Goal: Task Accomplishment & Management: Complete application form

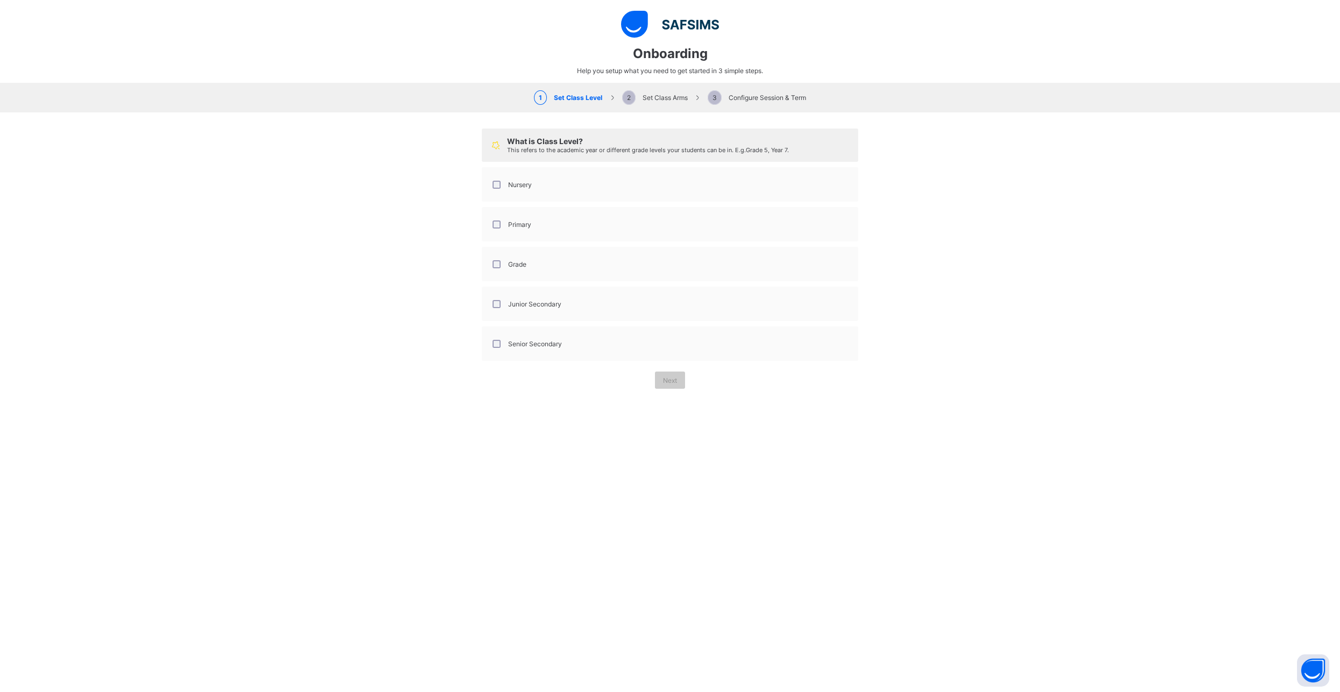
select select "**"
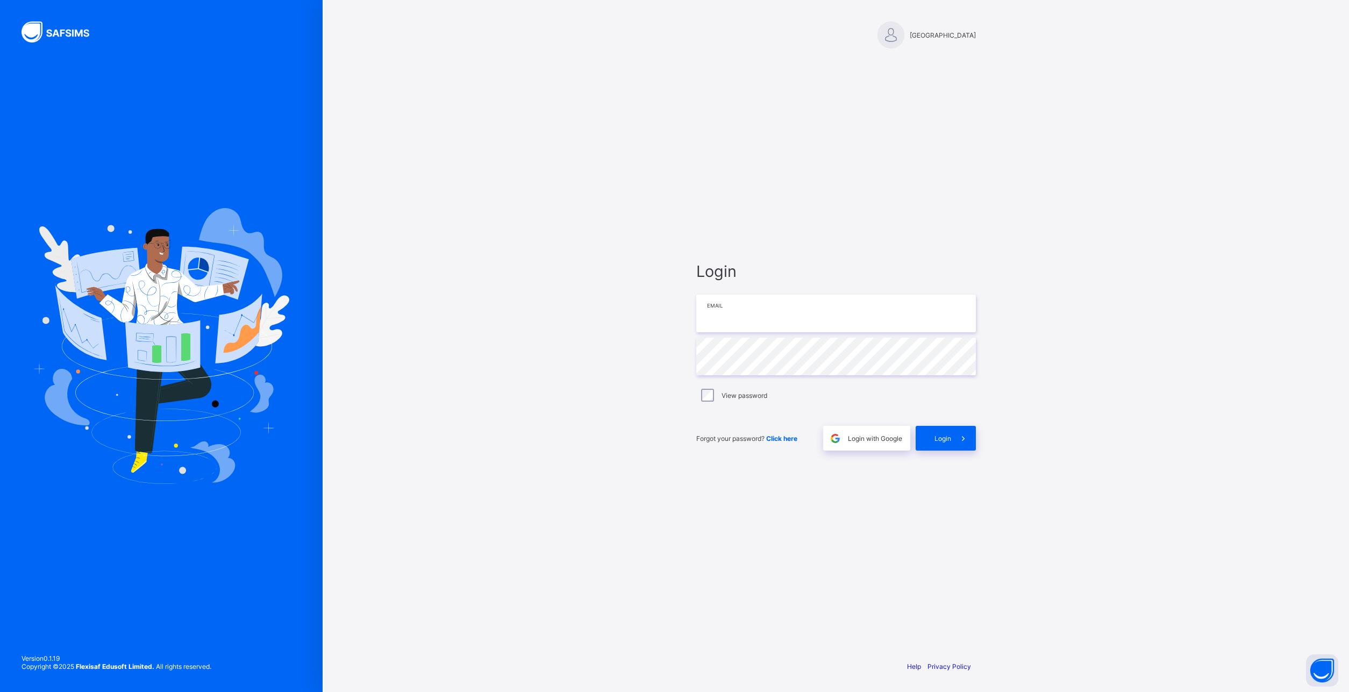
click at [725, 306] on input "email" at bounding box center [836, 314] width 280 height 38
type input "**********"
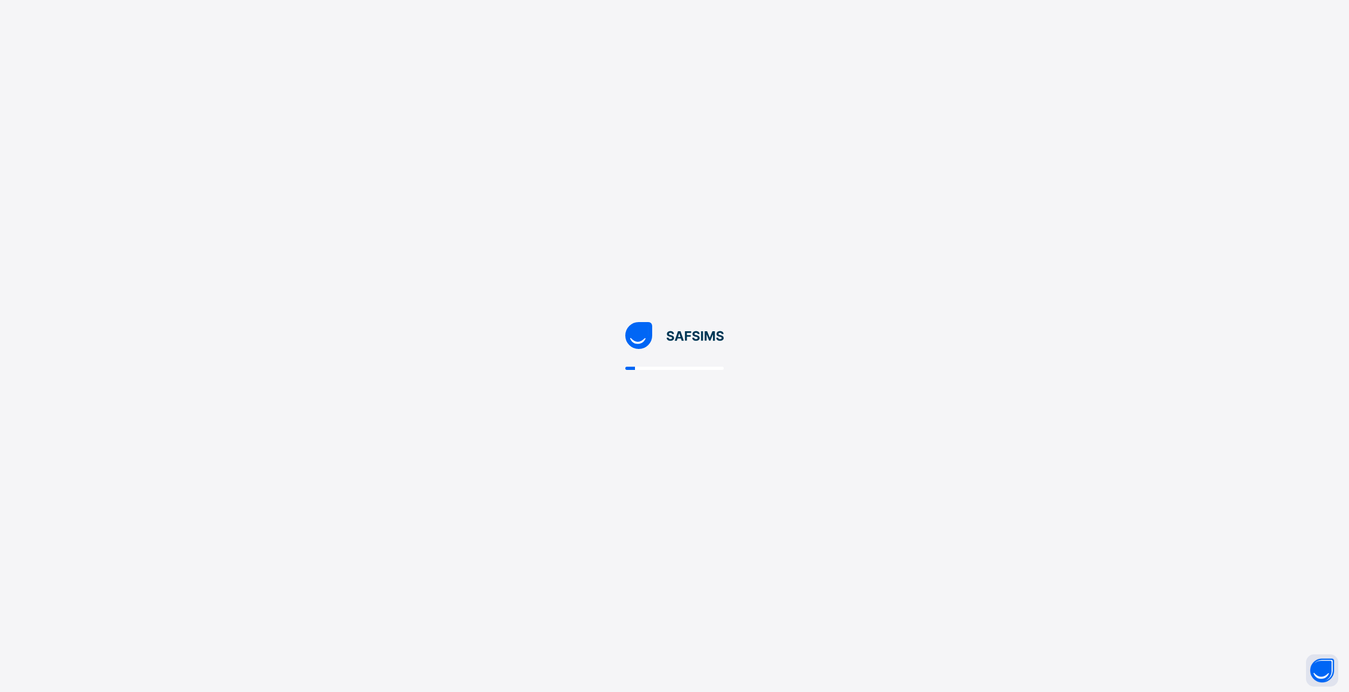
select select "**"
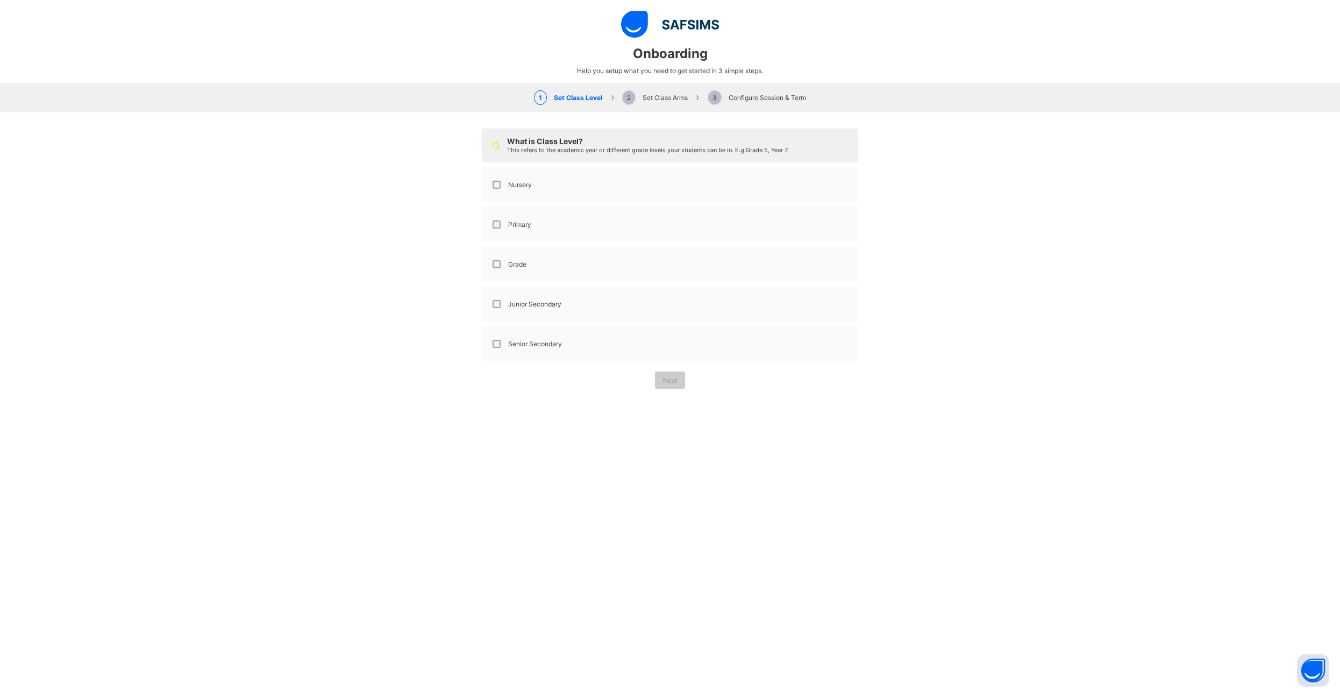
scroll to position [127, 0]
click at [523, 342] on label "Senior Secondary" at bounding box center [535, 344] width 54 height 8
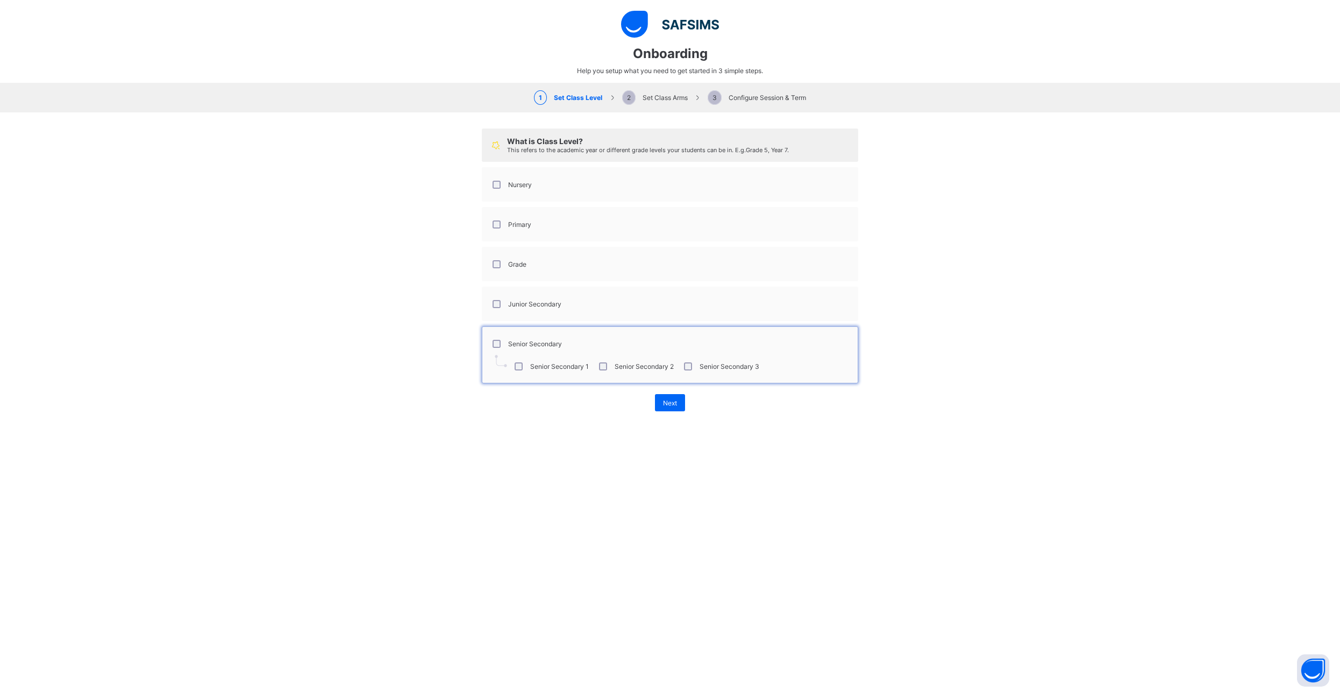
click at [511, 306] on label "Junior Secondary" at bounding box center [534, 304] width 53 height 8
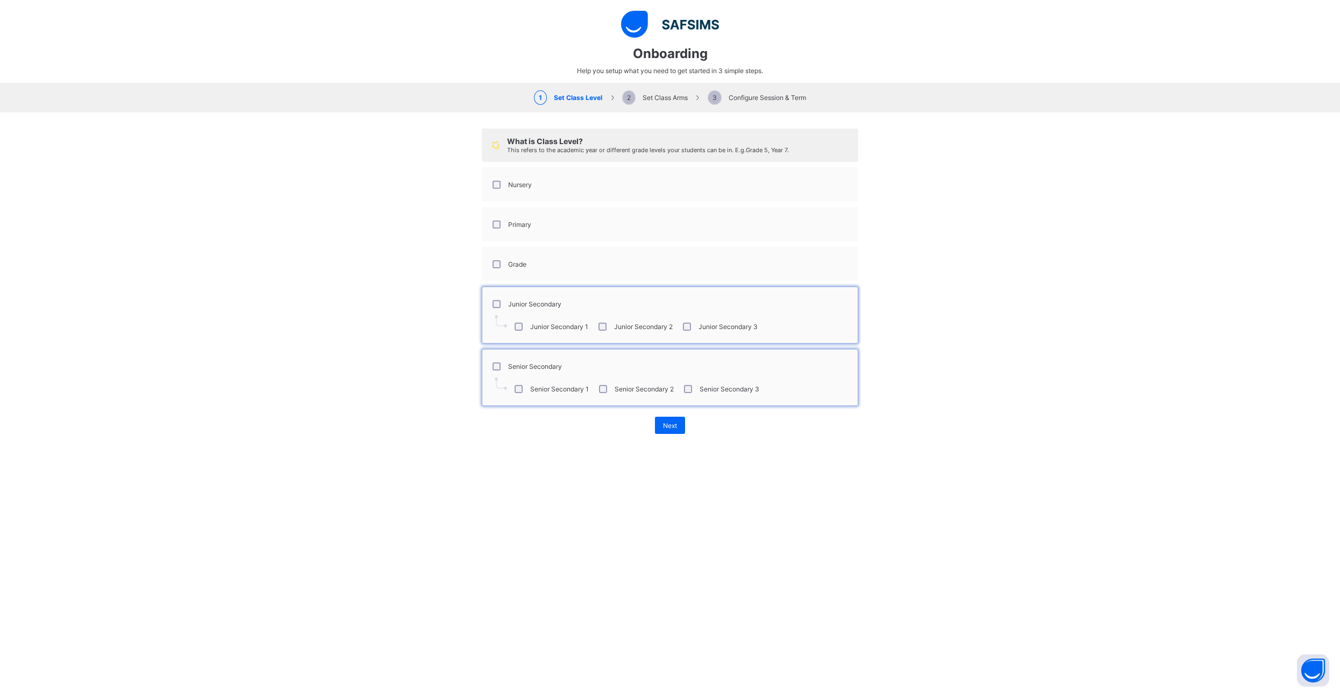
click at [509, 265] on label "Grade" at bounding box center [517, 264] width 18 height 8
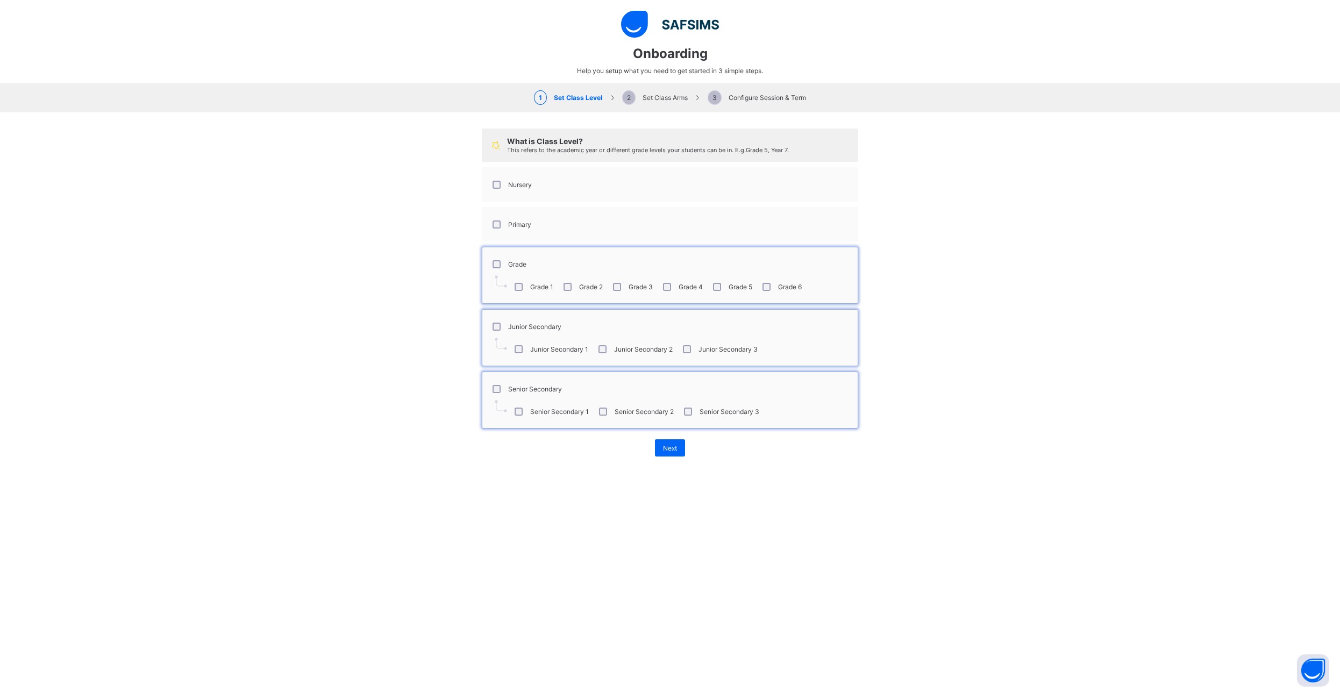
click at [508, 223] on label "Primary" at bounding box center [519, 224] width 23 height 8
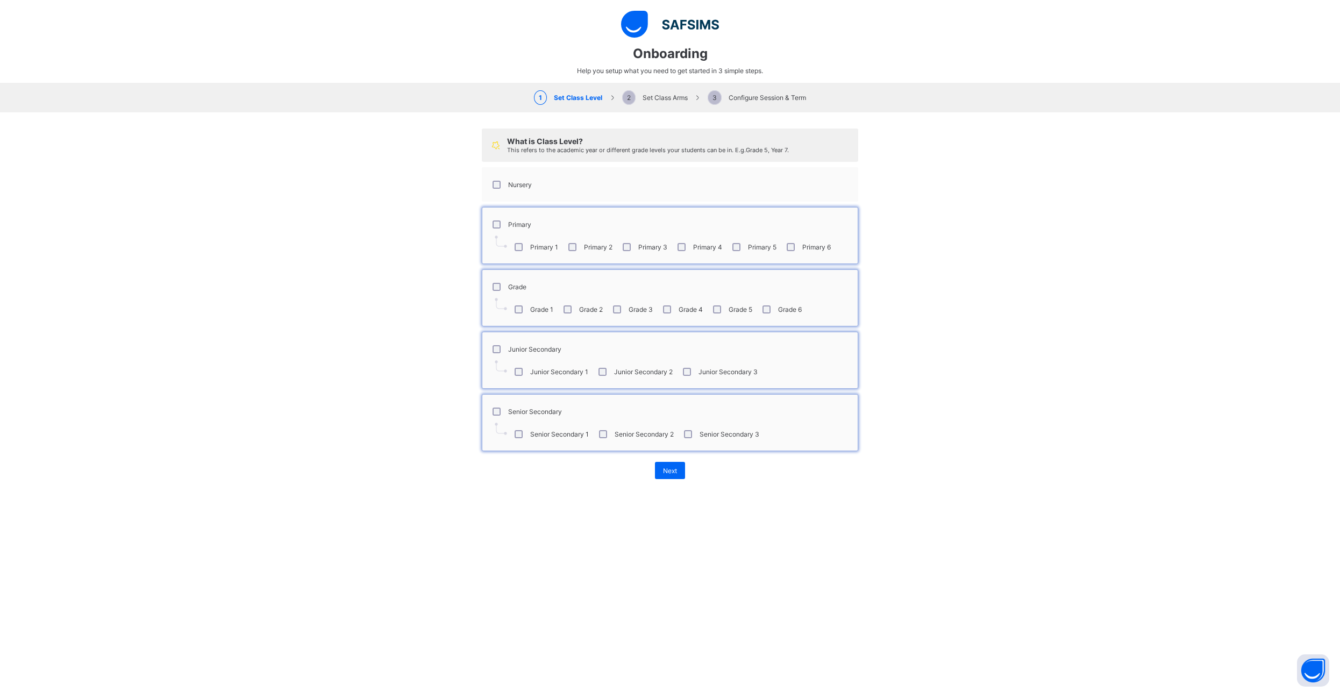
click at [514, 182] on label "Nursery" at bounding box center [520, 185] width 24 height 8
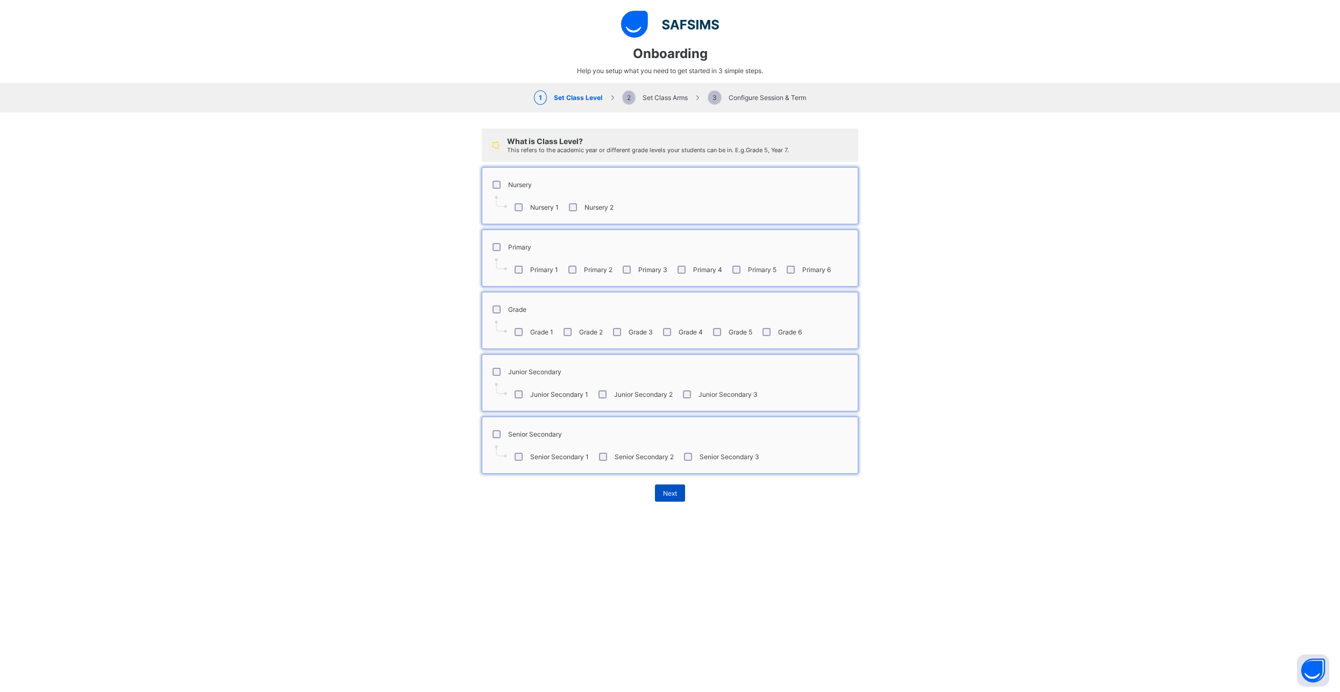
click at [668, 496] on span "Next" at bounding box center [670, 493] width 14 height 8
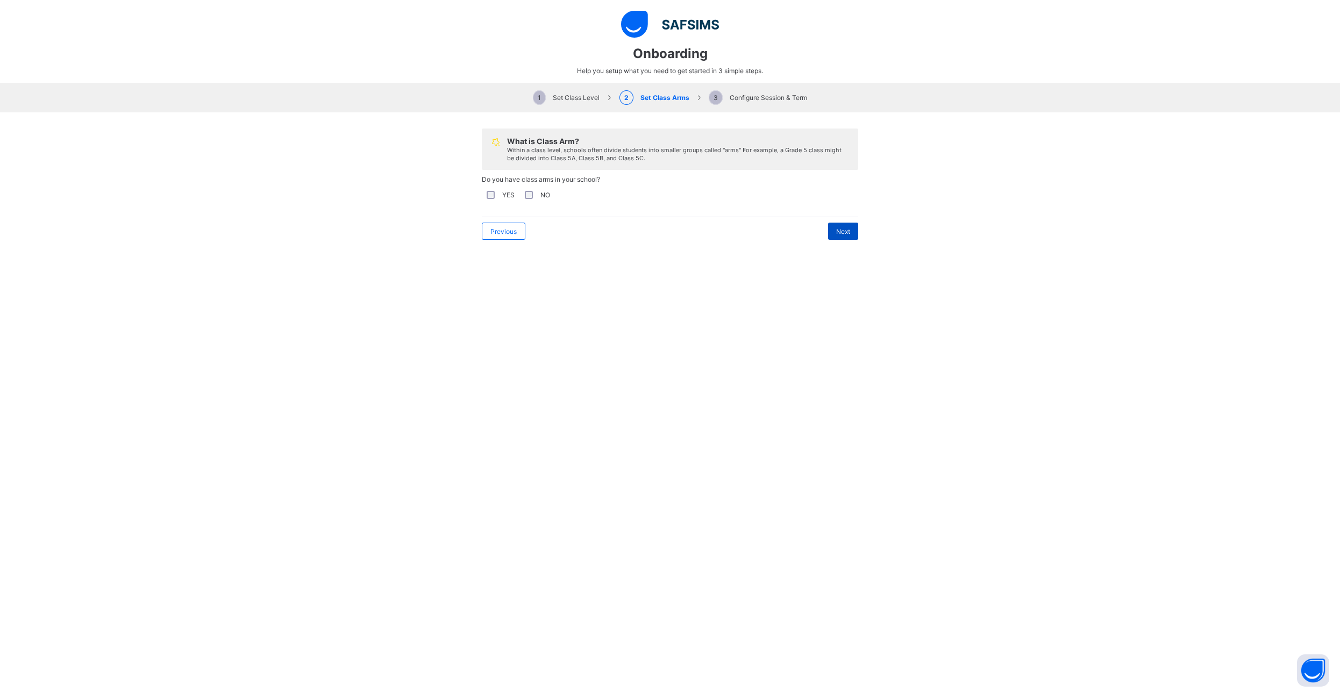
click at [833, 236] on div "Next" at bounding box center [843, 231] width 30 height 17
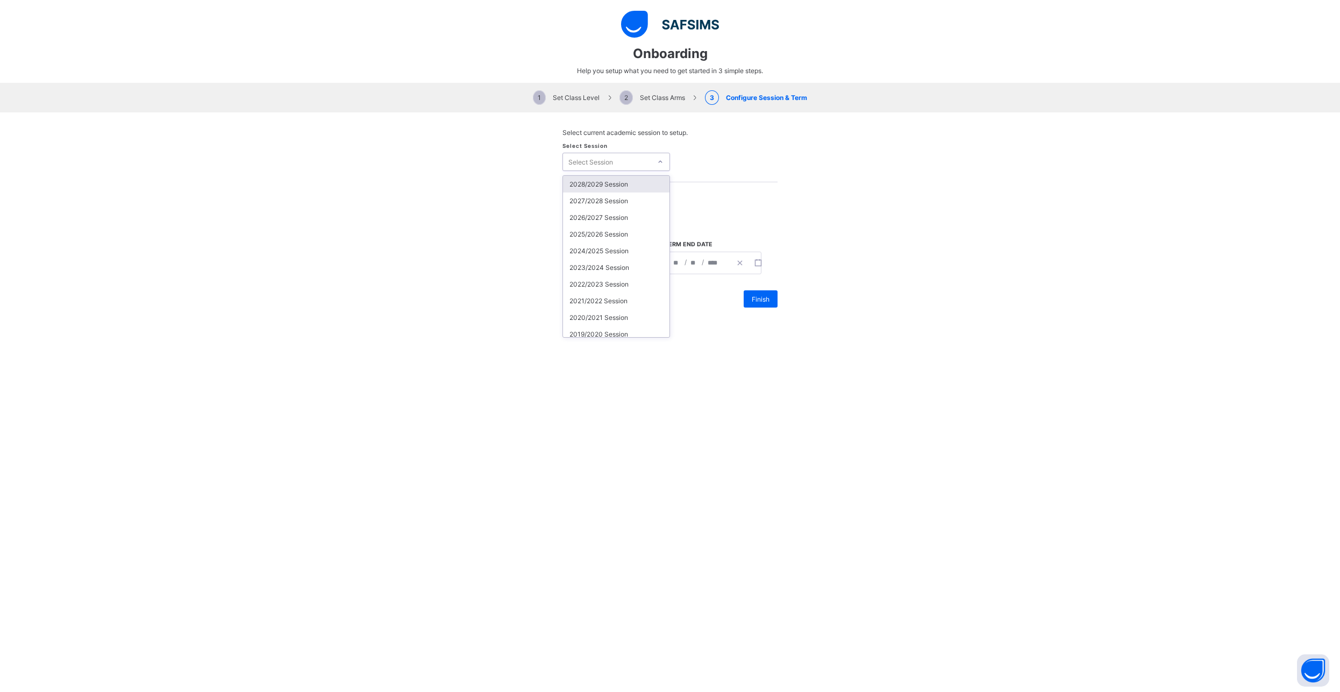
click at [603, 167] on div "Select Session" at bounding box center [590, 162] width 45 height 18
click at [591, 238] on div "2025/2026 Session" at bounding box center [616, 234] width 106 height 17
click at [616, 220] on div "Select Term" at bounding box center [607, 220] width 88 height 15
click at [604, 244] on div "First Term" at bounding box center [616, 243] width 106 height 17
click at [757, 300] on span "Finish" at bounding box center [760, 299] width 18 height 8
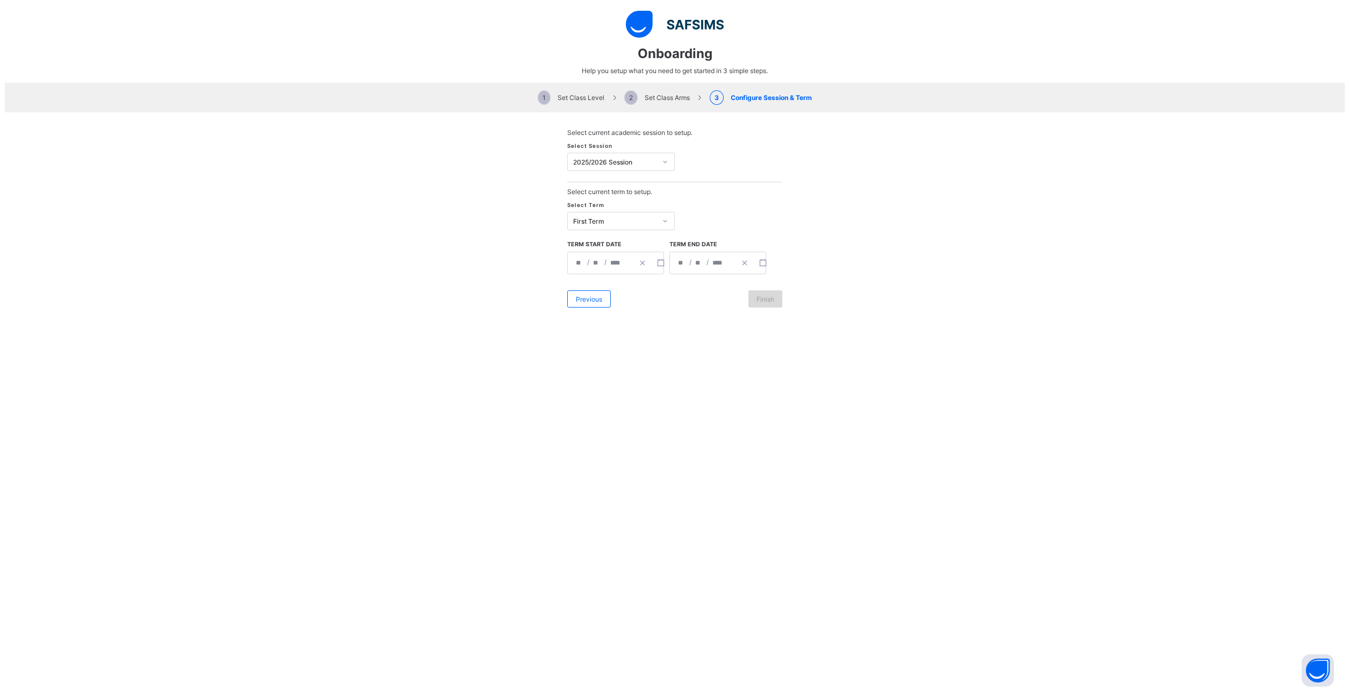
scroll to position [0, 0]
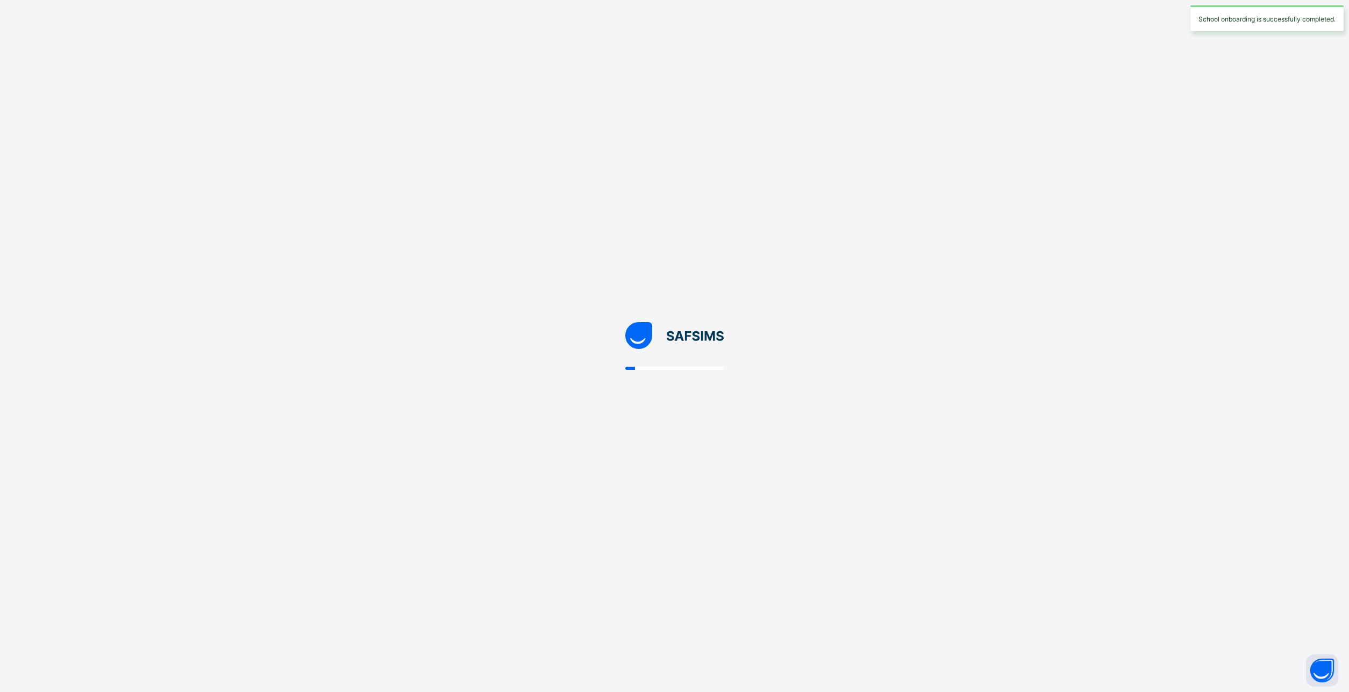
select select "**"
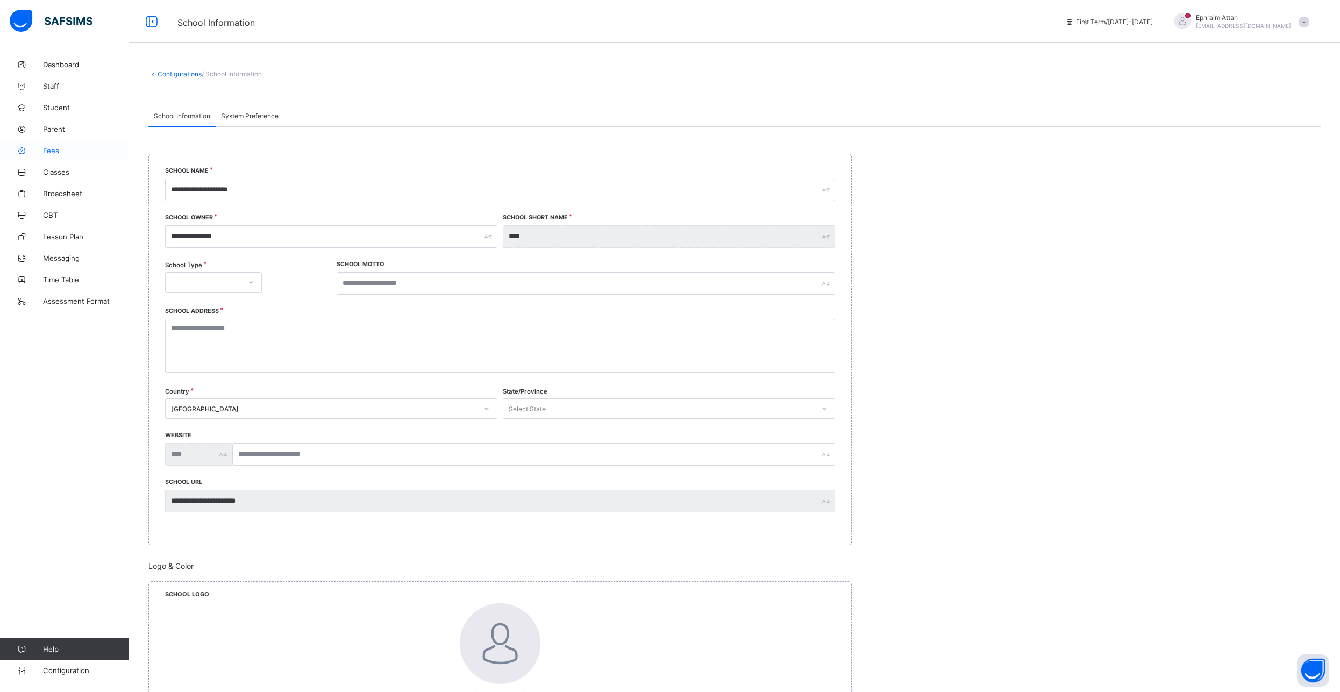
click at [58, 153] on span "Fees" at bounding box center [86, 150] width 86 height 9
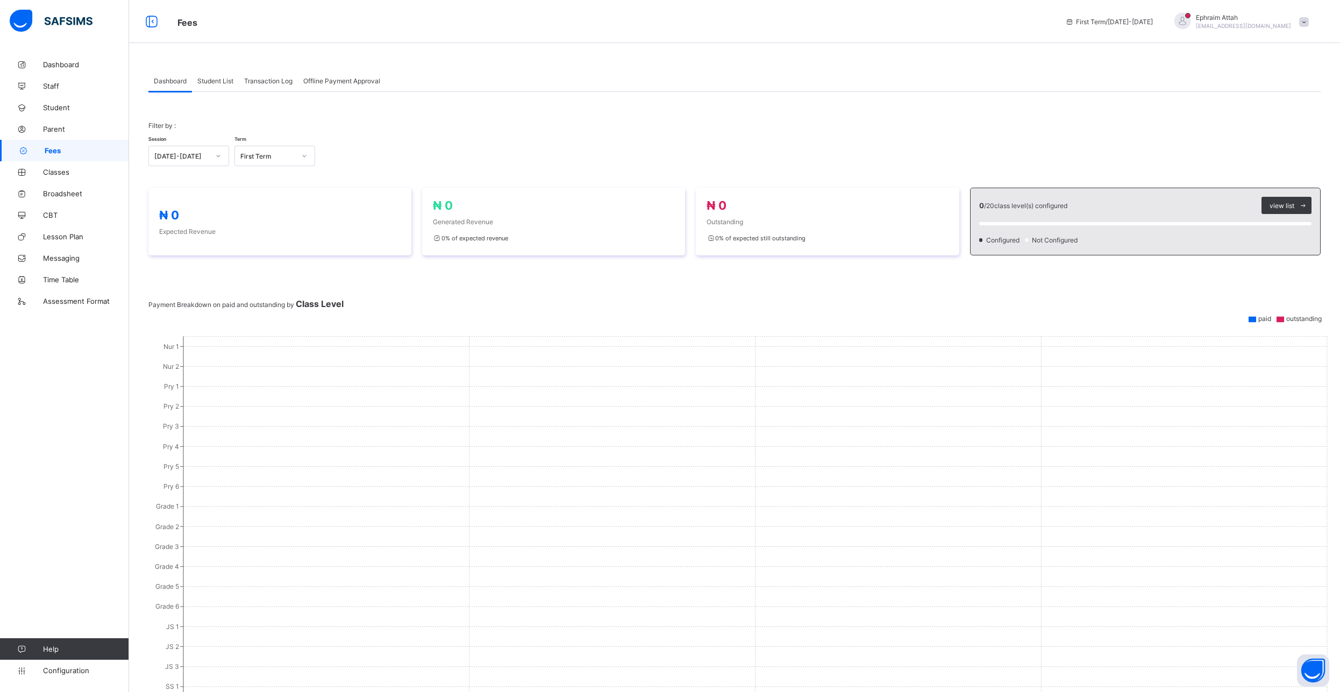
click at [322, 83] on span "Offline Payment Approval" at bounding box center [341, 81] width 77 height 8
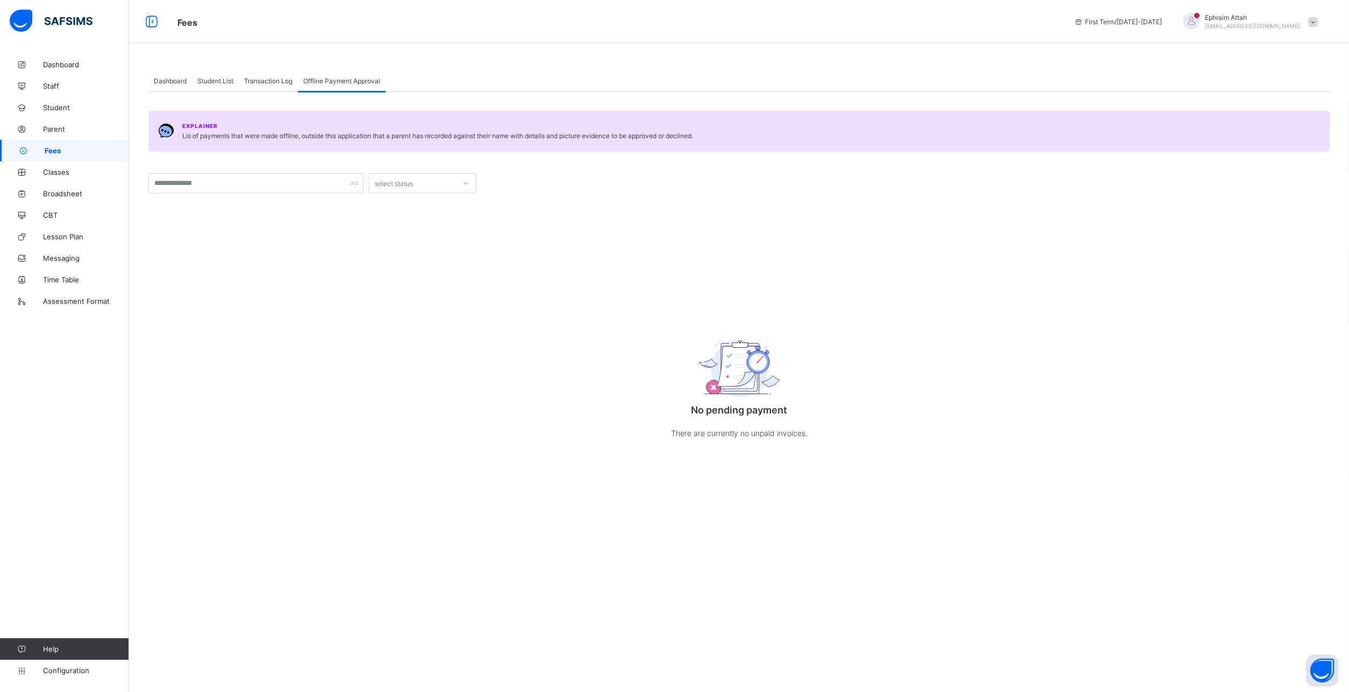
click at [272, 82] on span "Transaction Log" at bounding box center [268, 81] width 48 height 8
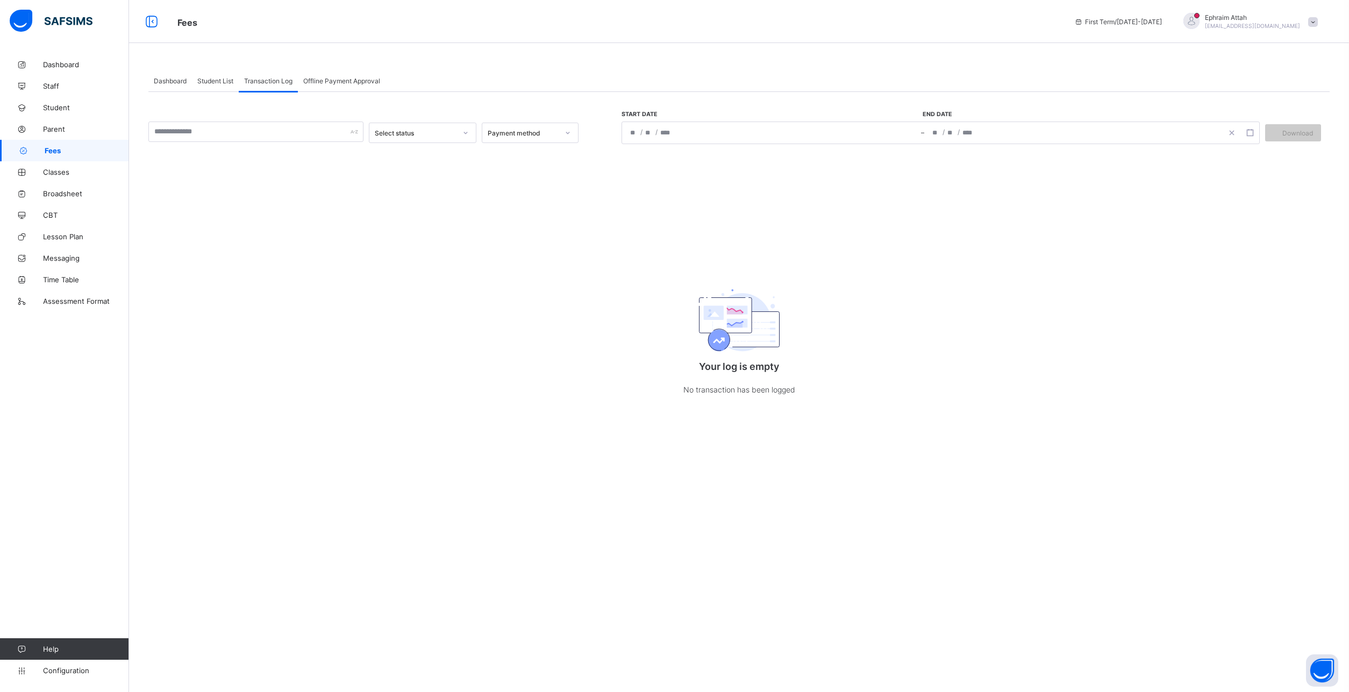
click at [207, 82] on span "Student List" at bounding box center [215, 81] width 36 height 8
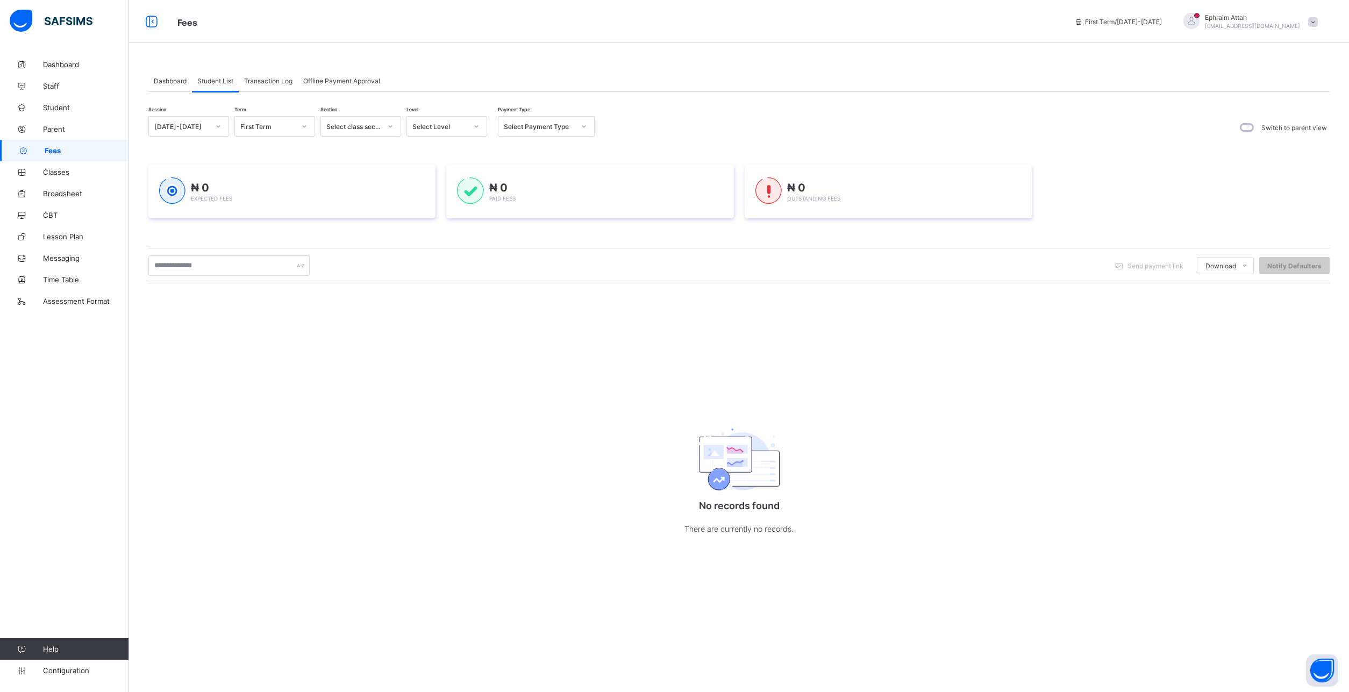
click at [175, 84] on span "Dashboard" at bounding box center [170, 81] width 33 height 8
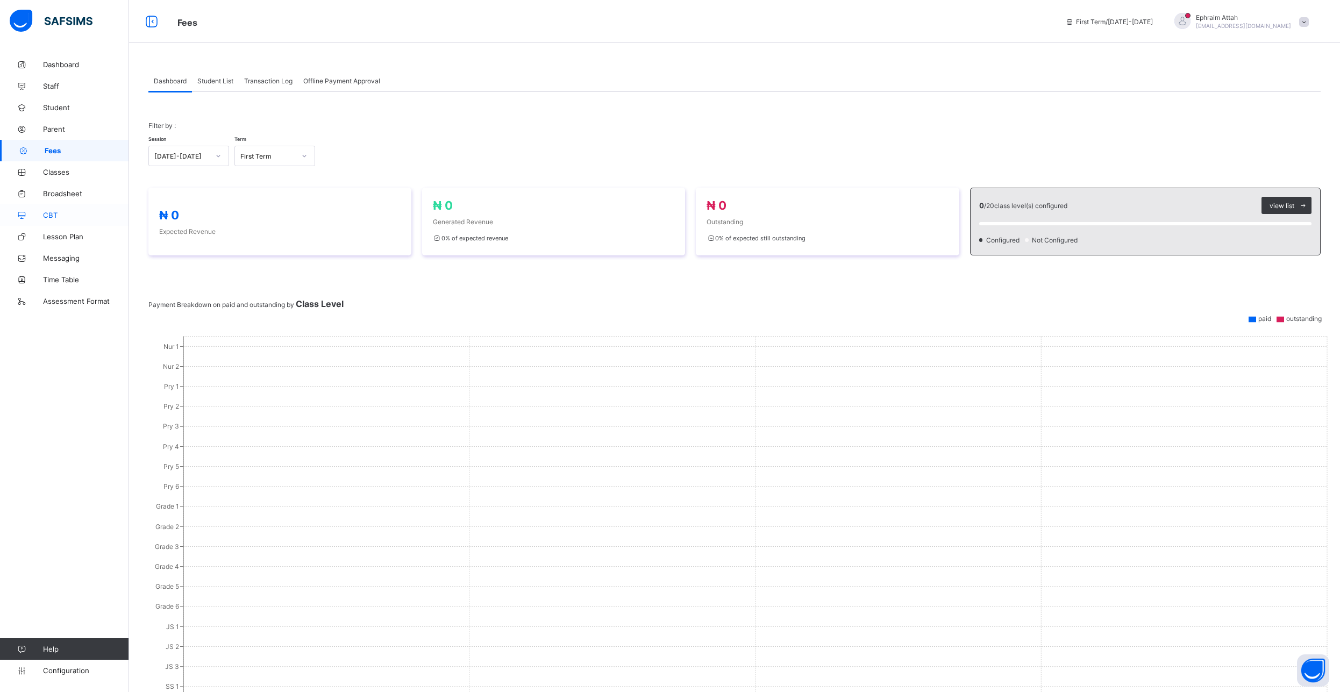
click at [52, 219] on link "CBT" at bounding box center [64, 215] width 129 height 22
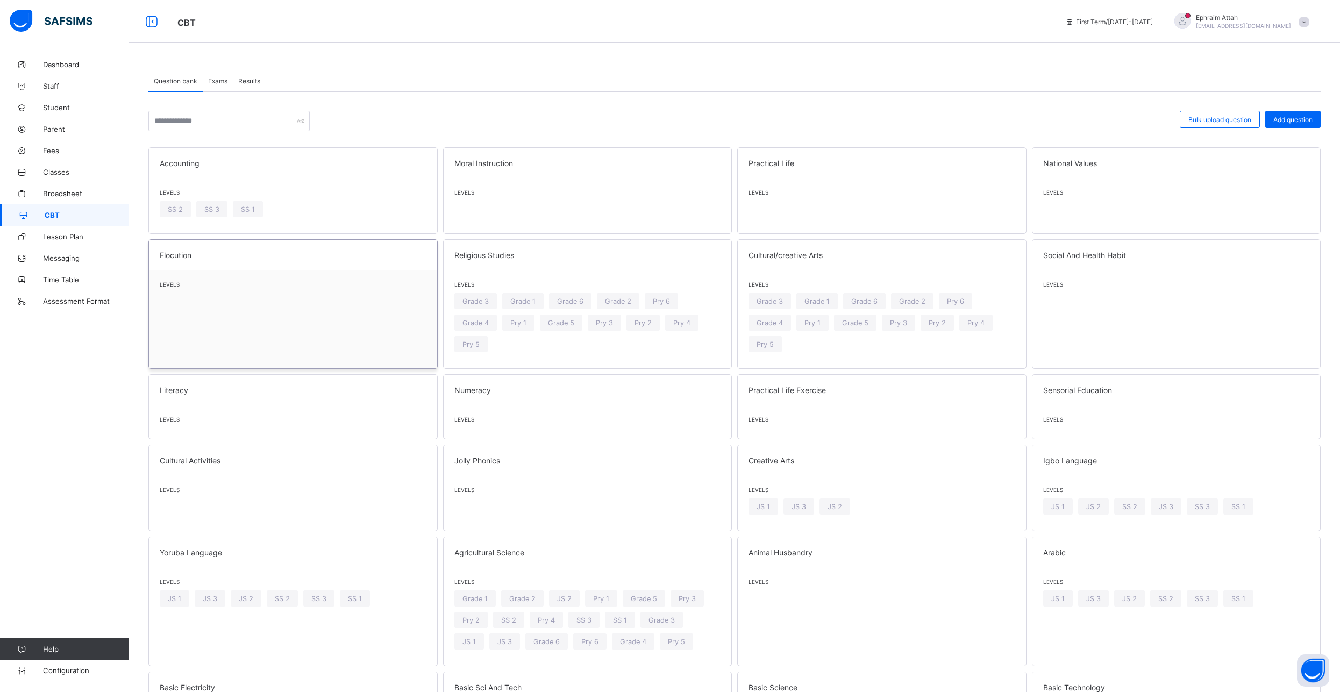
click at [223, 302] on div "Levels" at bounding box center [293, 286] width 288 height 33
click at [53, 235] on span "Lesson Plan" at bounding box center [86, 236] width 86 height 9
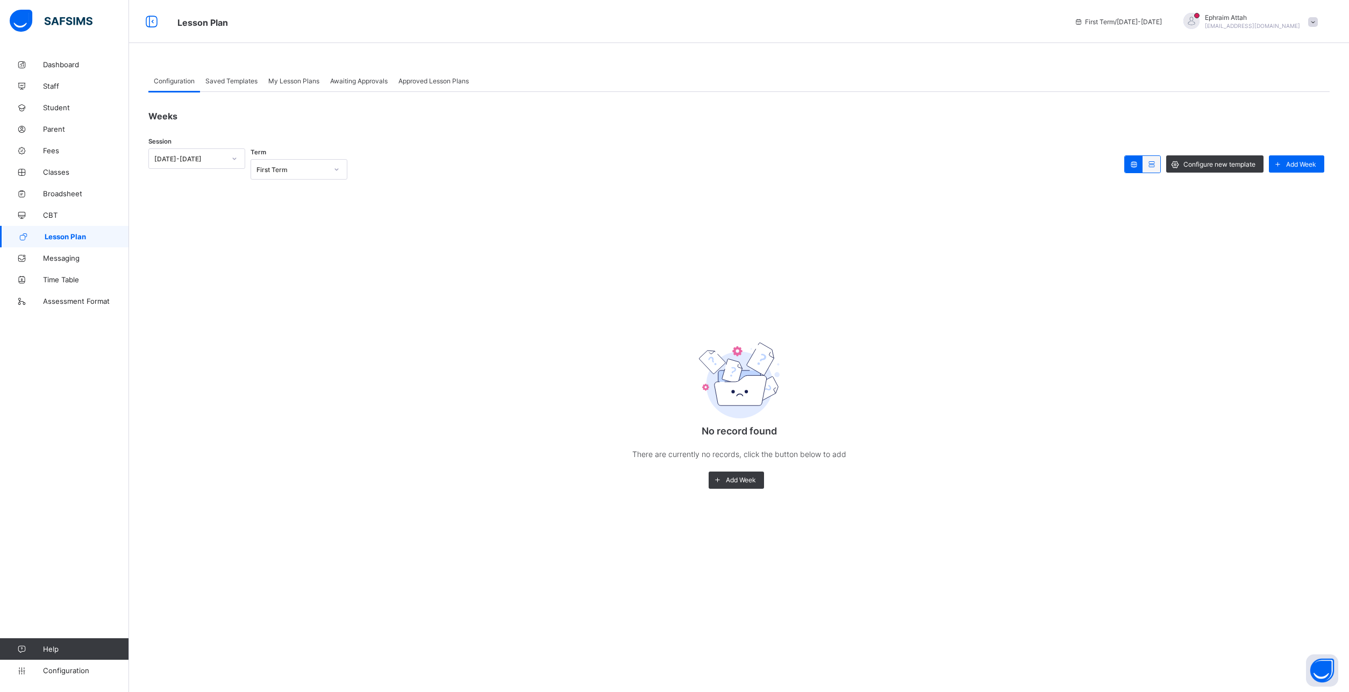
click at [235, 83] on span "Saved Templates" at bounding box center [231, 81] width 52 height 8
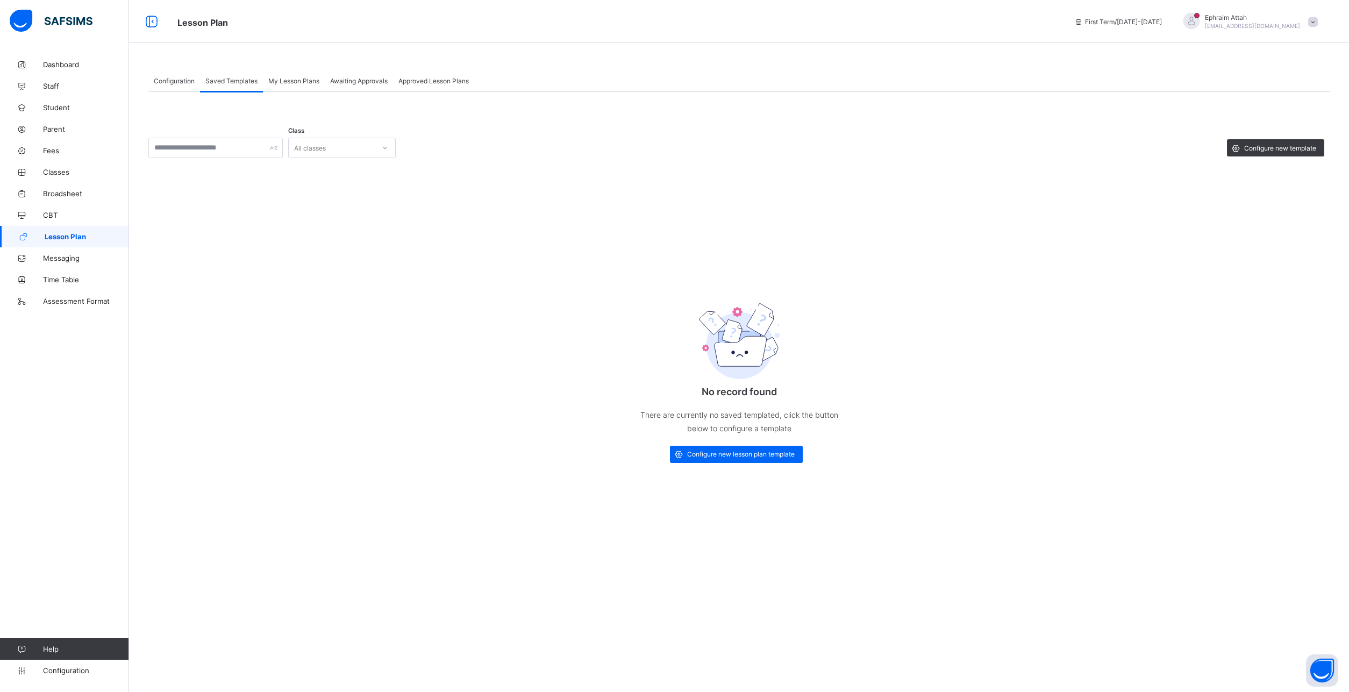
click at [291, 81] on span "My Lesson Plans" at bounding box center [293, 81] width 51 height 8
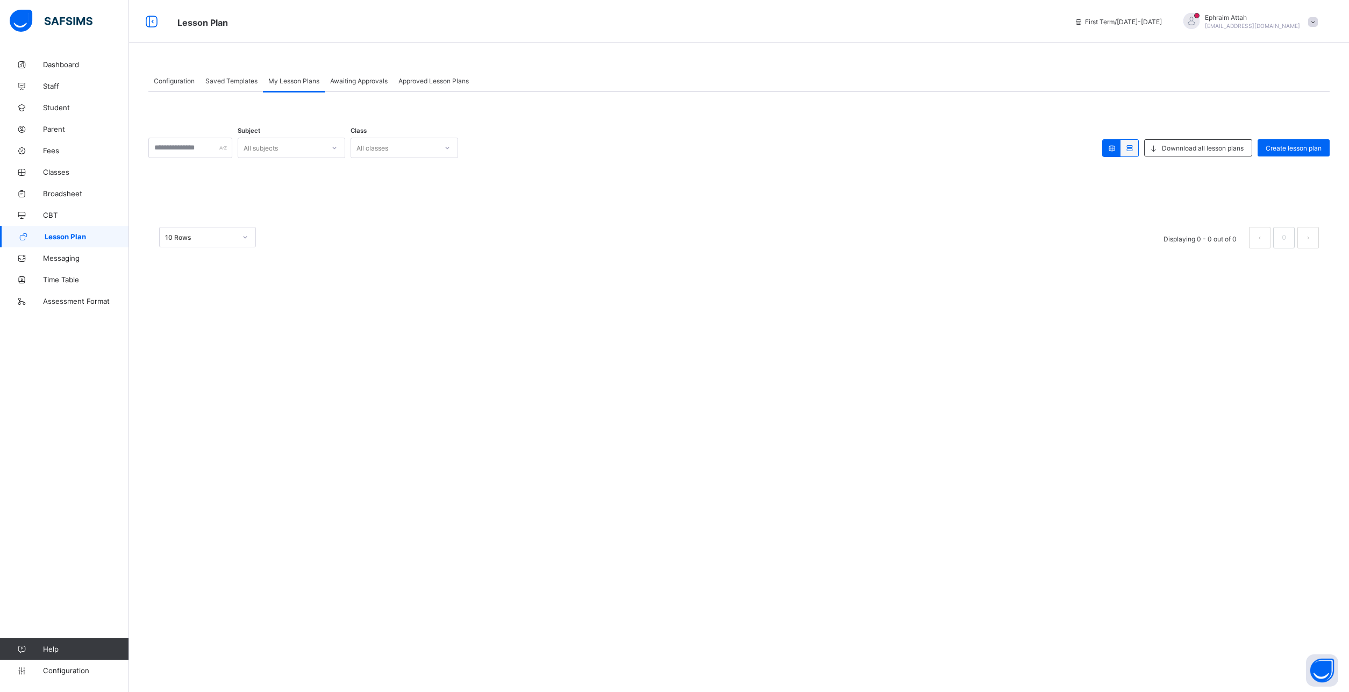
click at [356, 81] on span "Awaiting Approvals" at bounding box center [359, 81] width 58 height 8
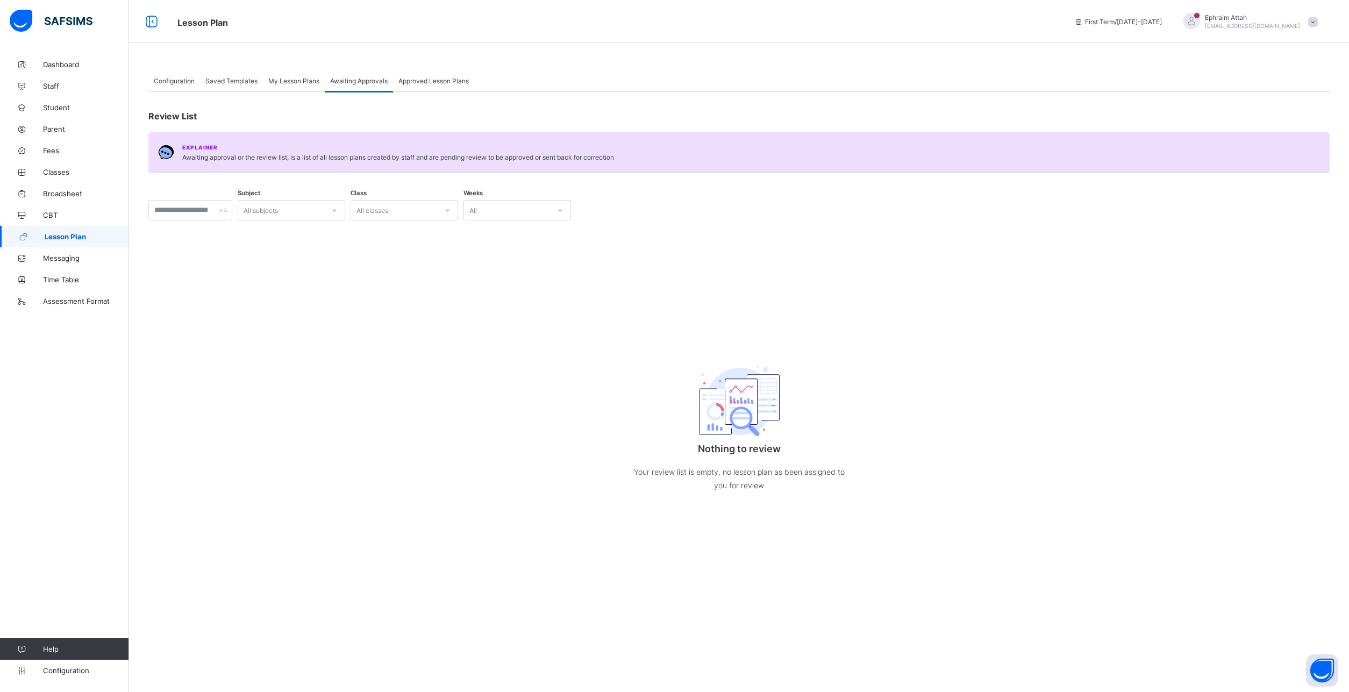
click at [429, 80] on span "Approved Lesson Plans" at bounding box center [433, 81] width 70 height 8
